Goal: Check status

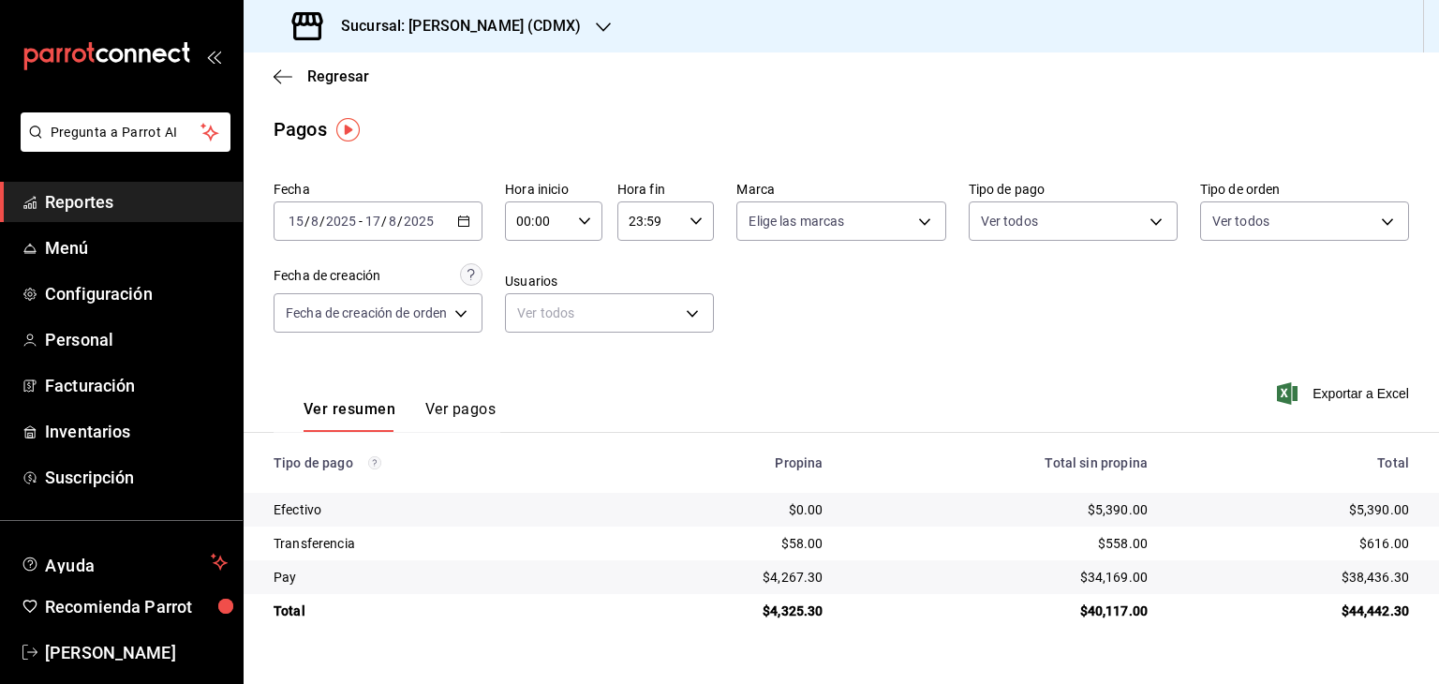
click at [480, 211] on div "[DATE] [DATE] - [DATE] [DATE]" at bounding box center [378, 220] width 209 height 39
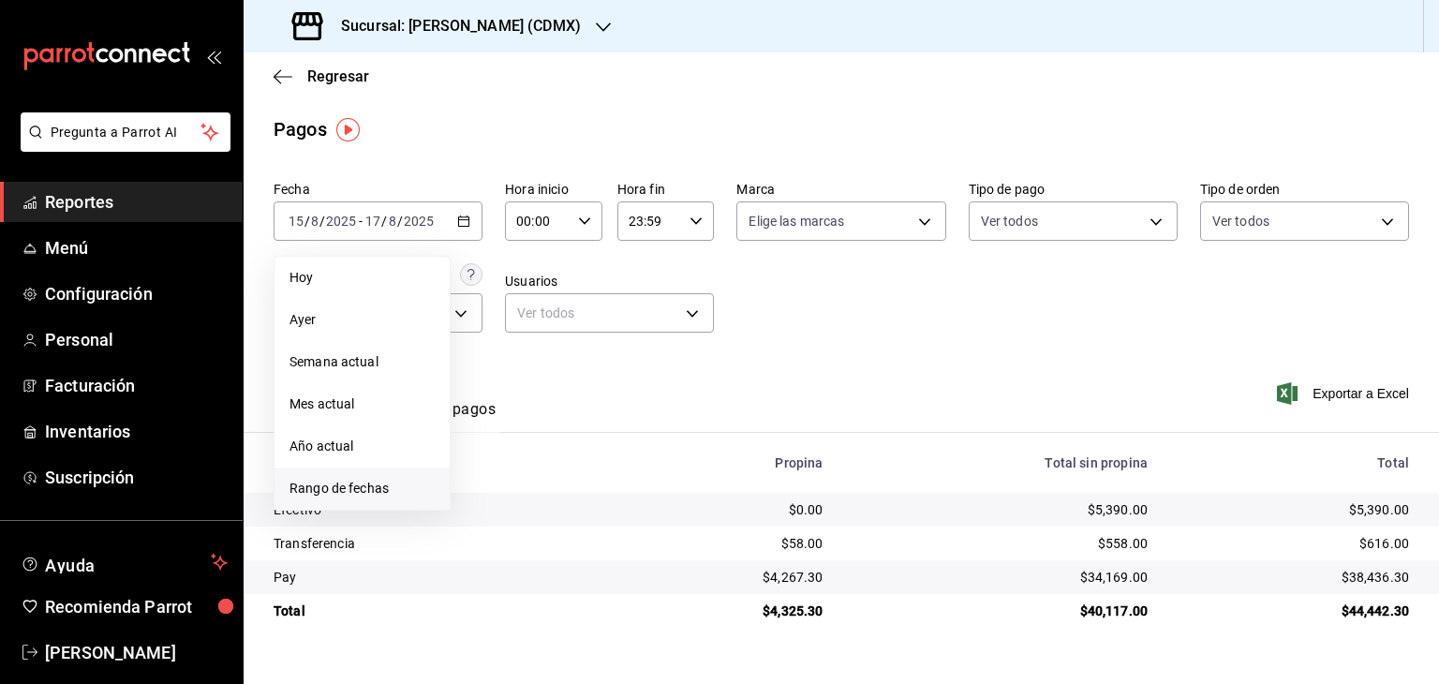
click at [325, 486] on span "Rango de fechas" at bounding box center [361, 489] width 145 height 20
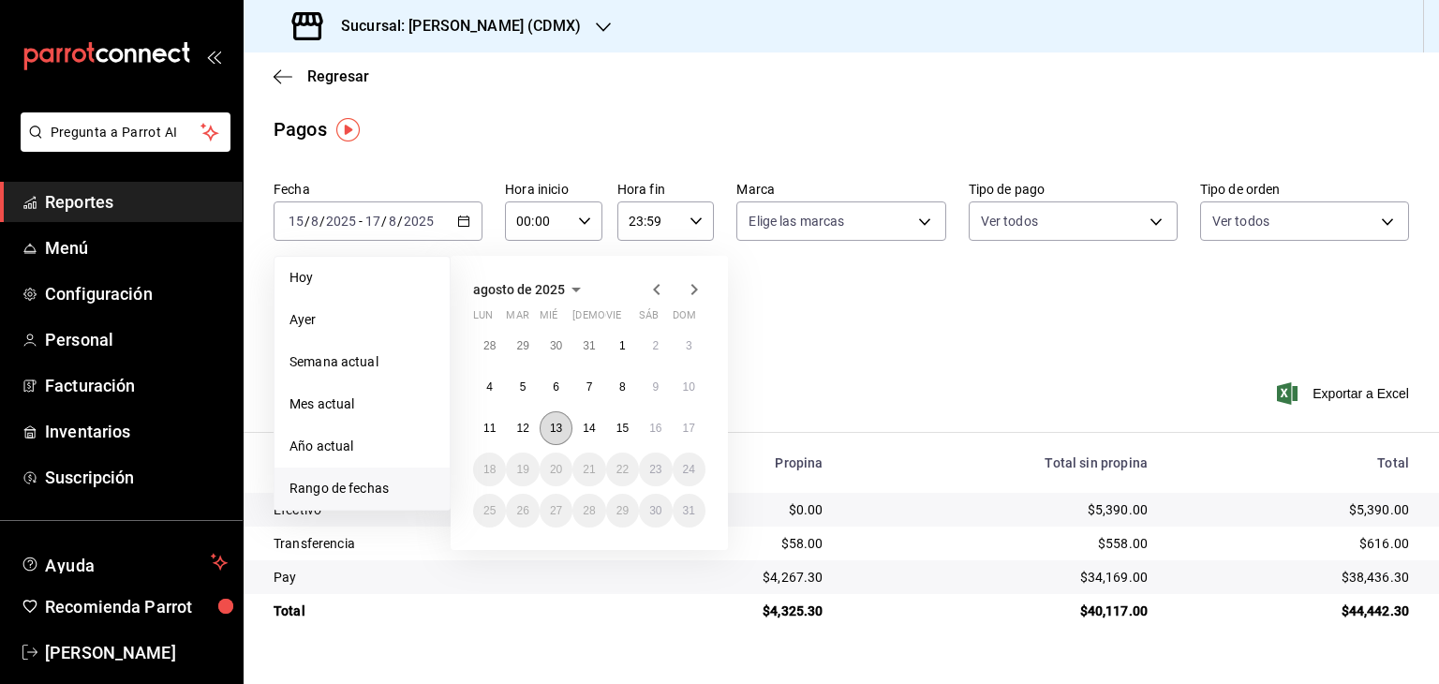
click at [556, 428] on abbr "13" at bounding box center [556, 428] width 12 height 13
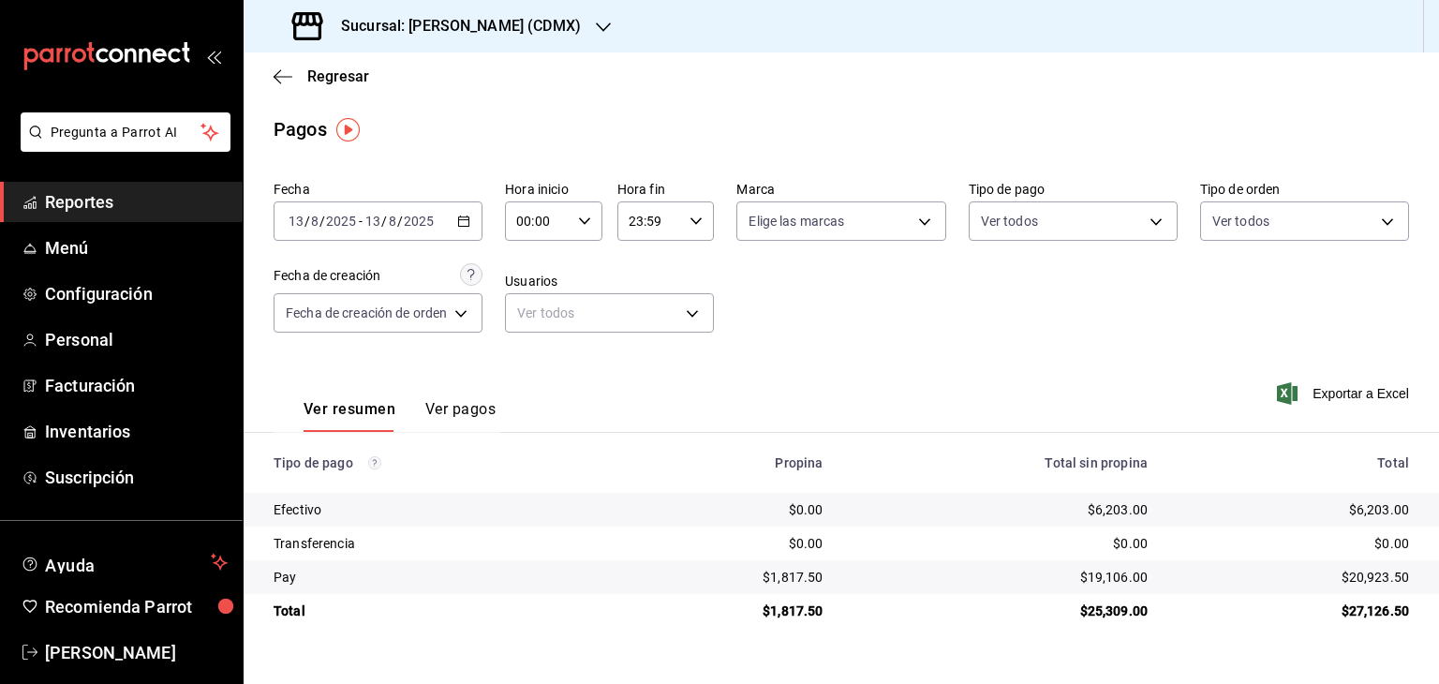
click at [476, 222] on div "[DATE] [DATE] - [DATE] [DATE]" at bounding box center [378, 220] width 209 height 39
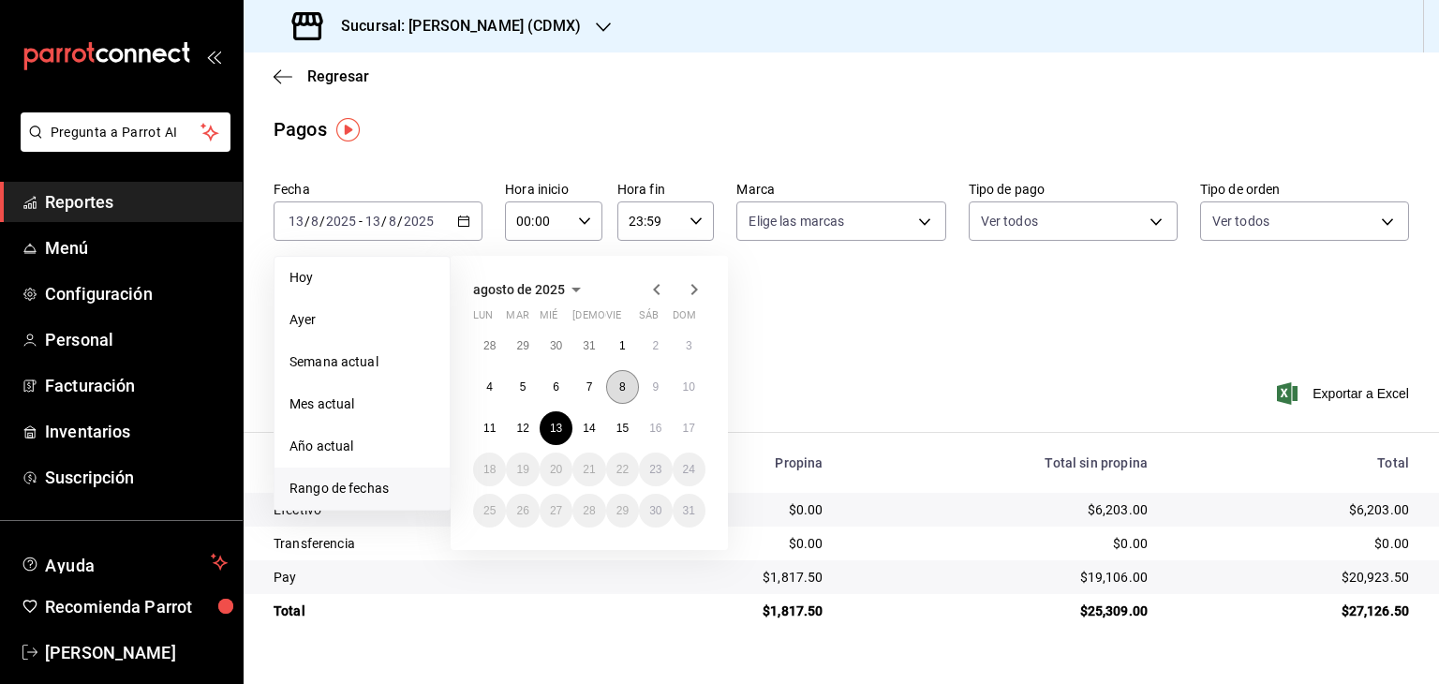
click at [631, 388] on button "8" at bounding box center [622, 387] width 33 height 34
